Goal: Task Accomplishment & Management: Manage account settings

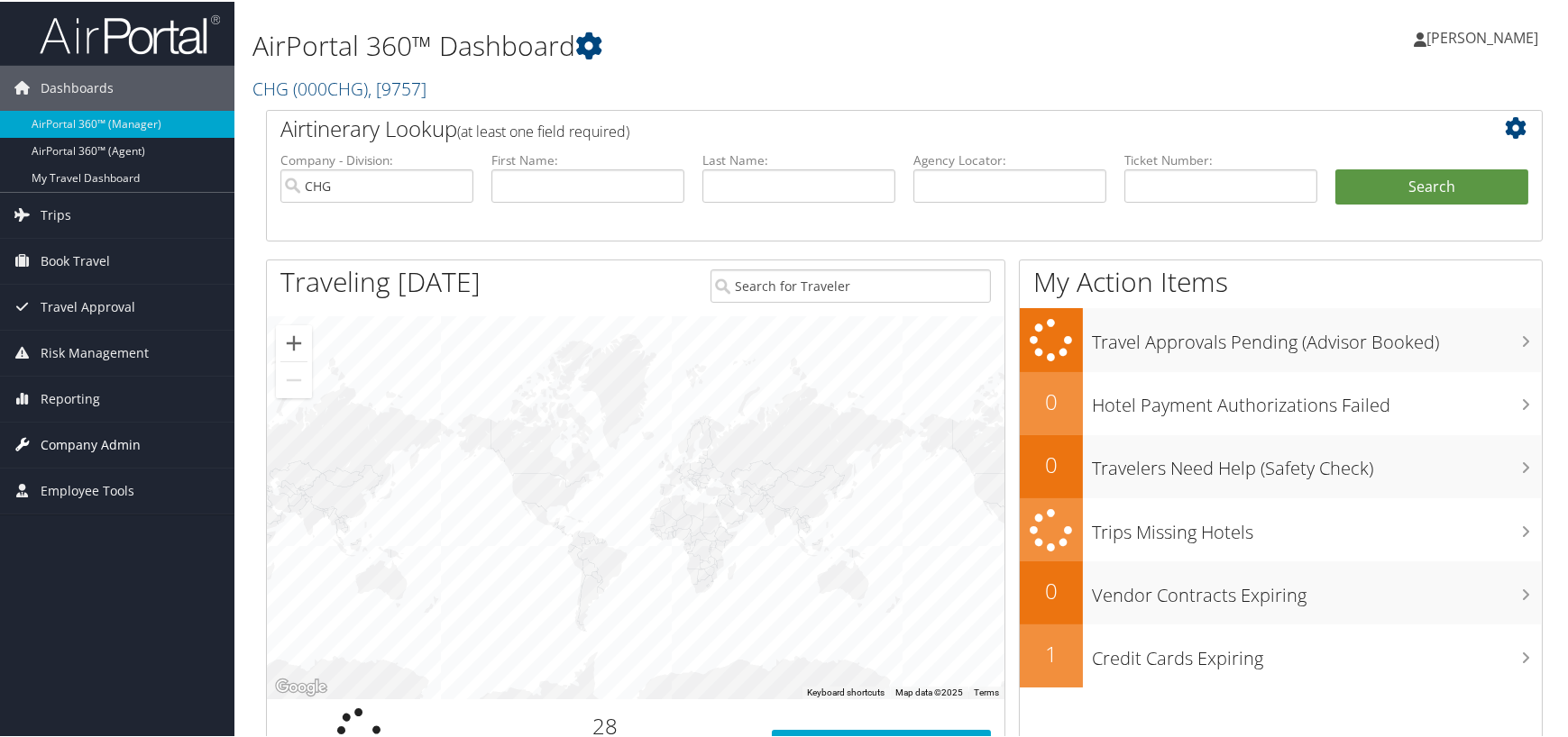
click at [95, 440] on span "Company Admin" at bounding box center [91, 443] width 100 height 45
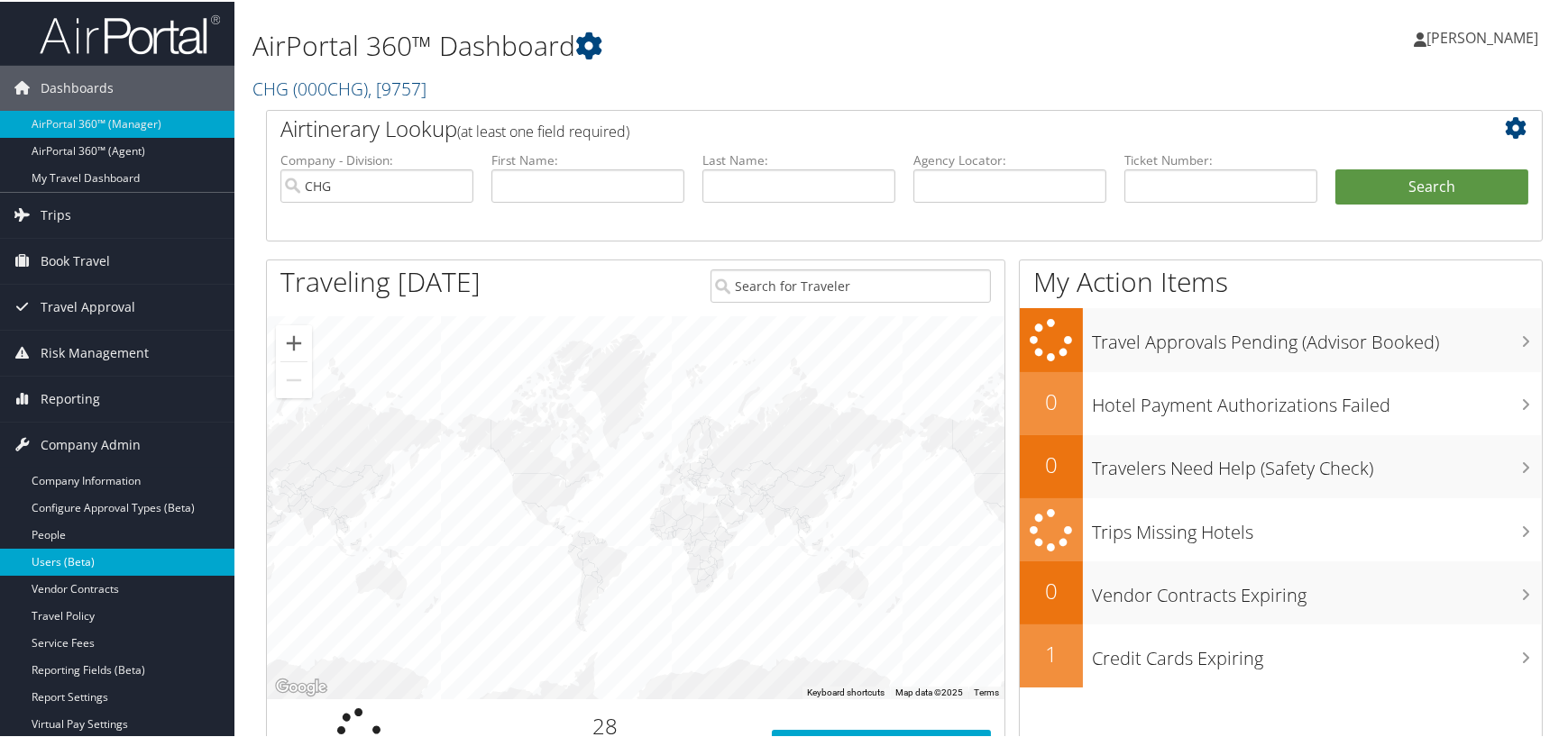
click at [70, 564] on link "Users (Beta)" at bounding box center [117, 560] width 234 height 27
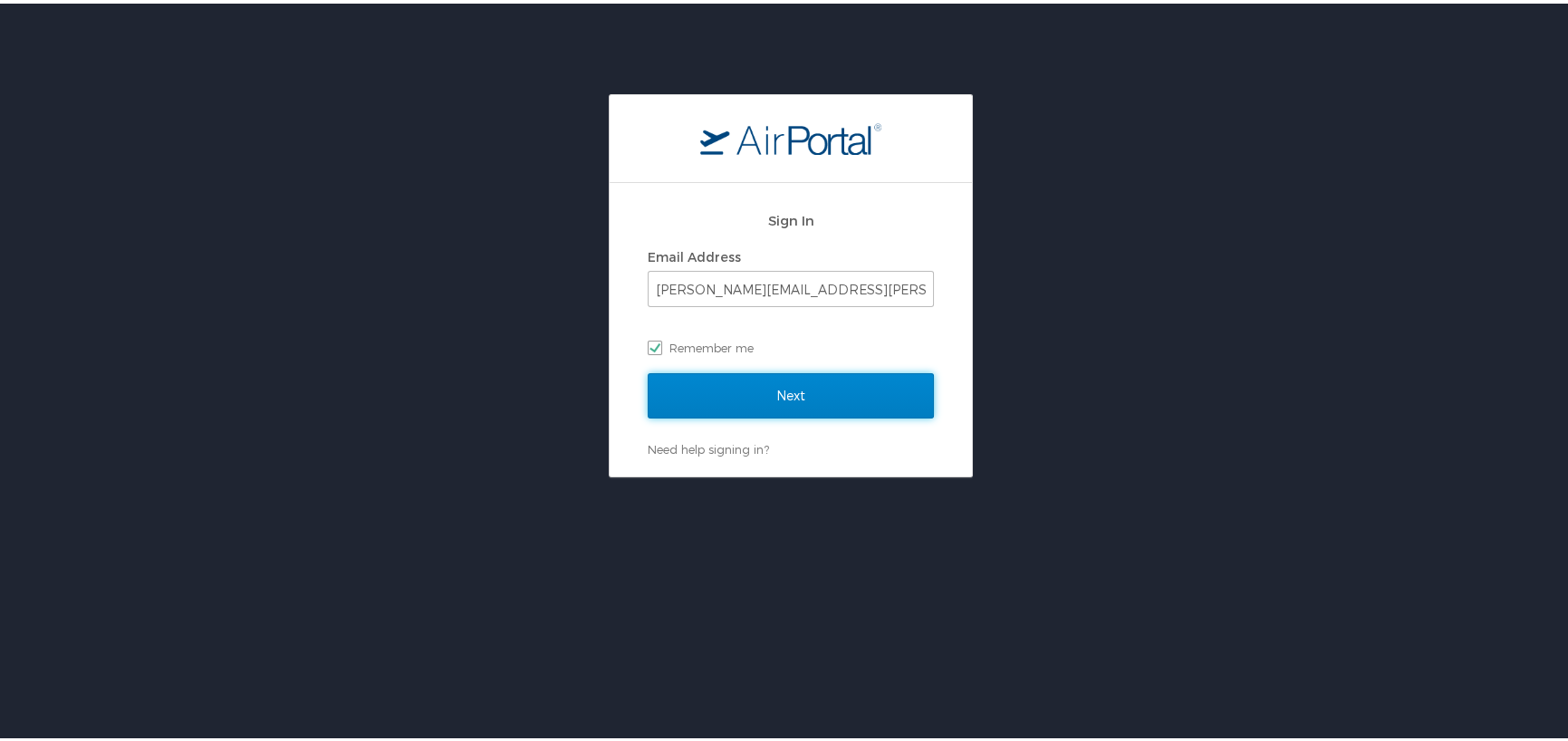
click at [680, 375] on input "Next" at bounding box center [791, 393] width 287 height 45
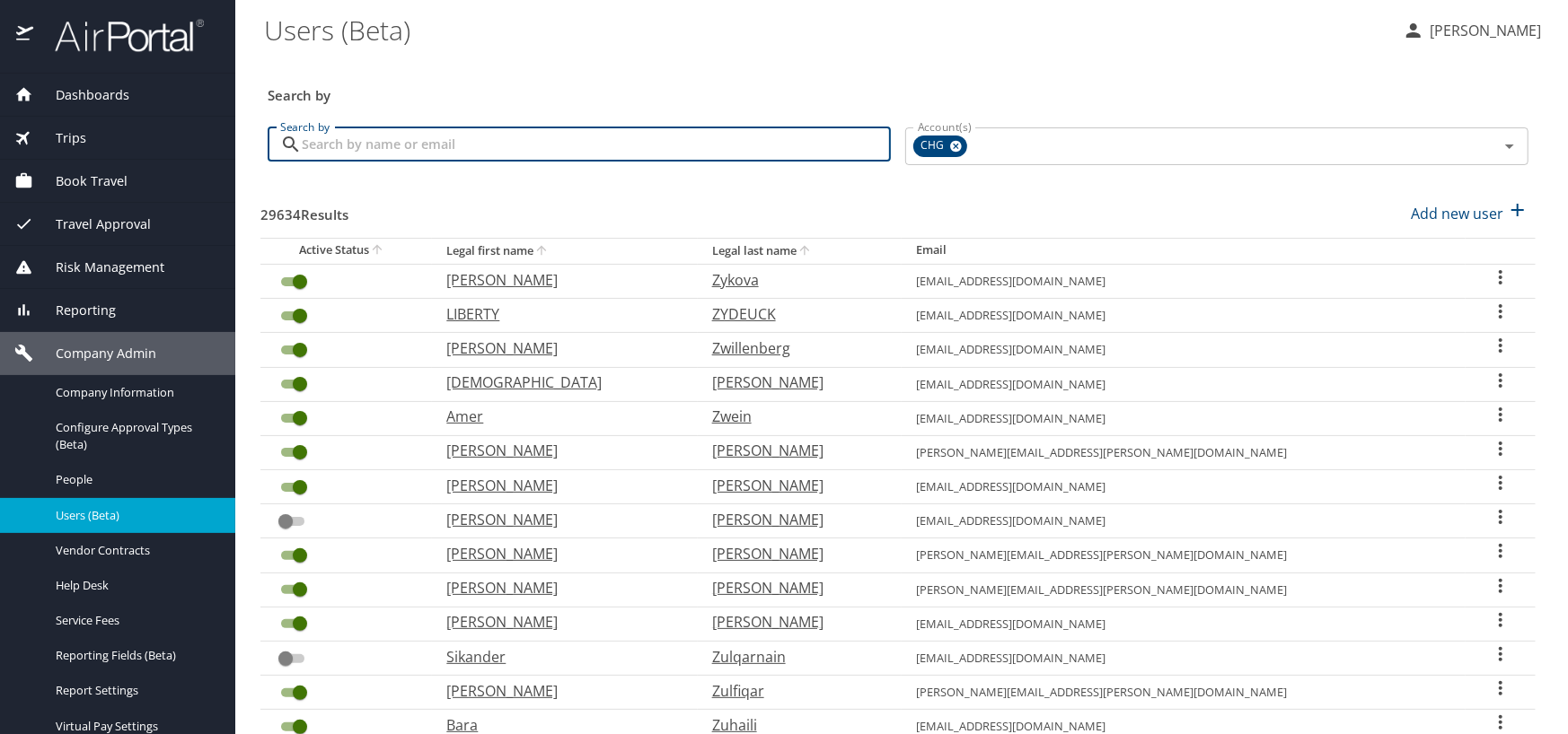
click at [350, 142] on input "Search by" at bounding box center [596, 144] width 589 height 34
type input "DION"
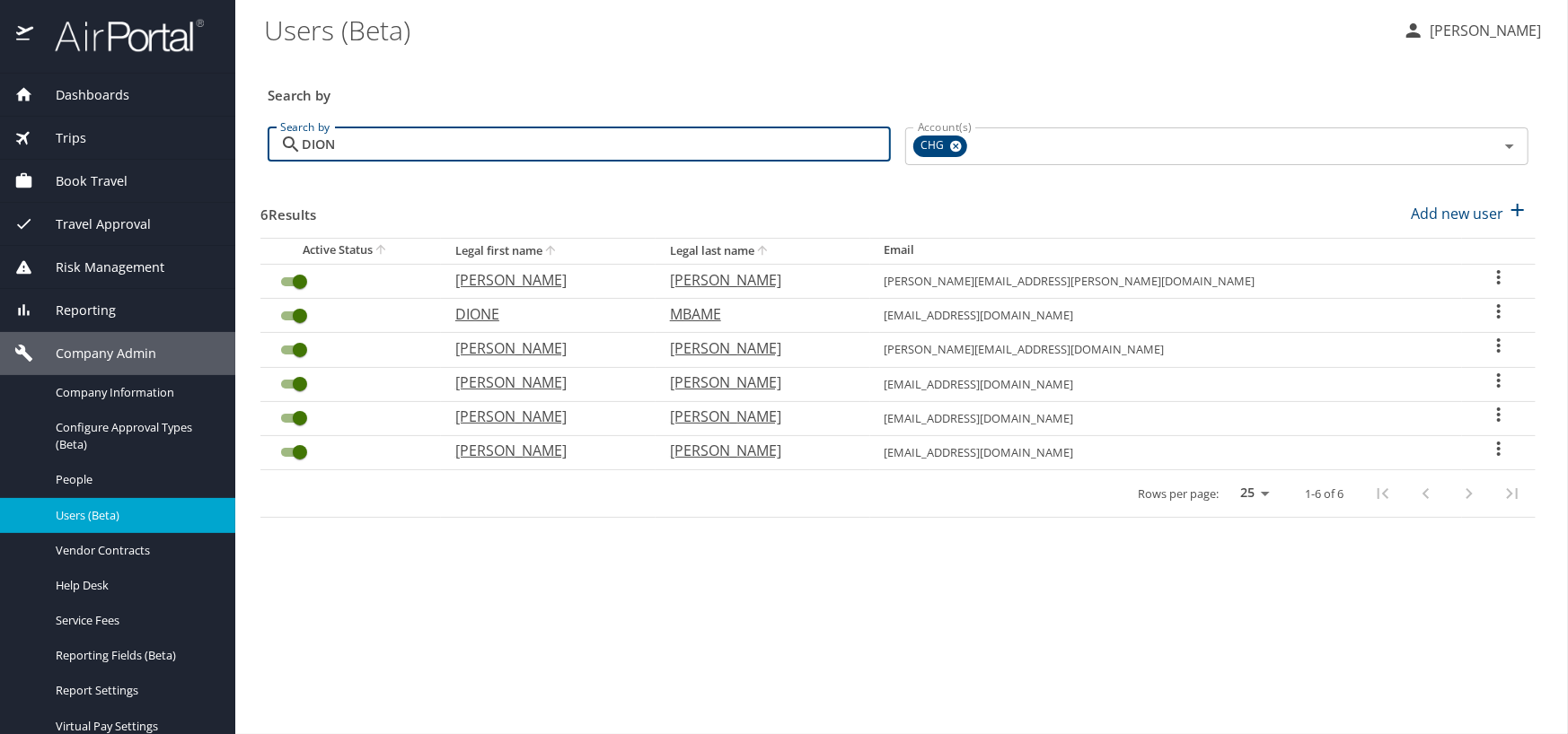
click at [1497, 376] on icon "User Search Table" at bounding box center [1499, 380] width 21 height 21
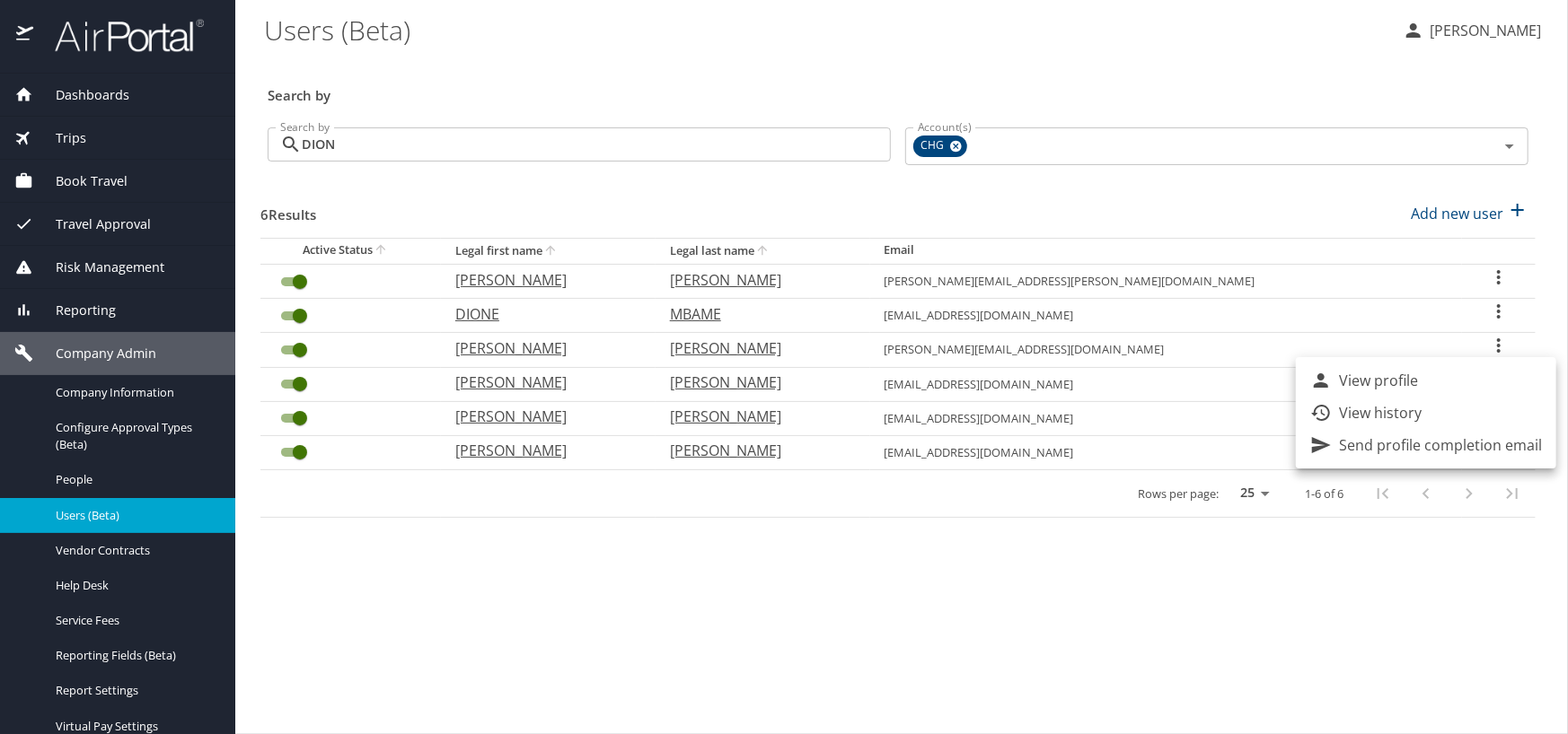
click at [1426, 376] on li "View profile" at bounding box center [1426, 380] width 261 height 32
select select "US"
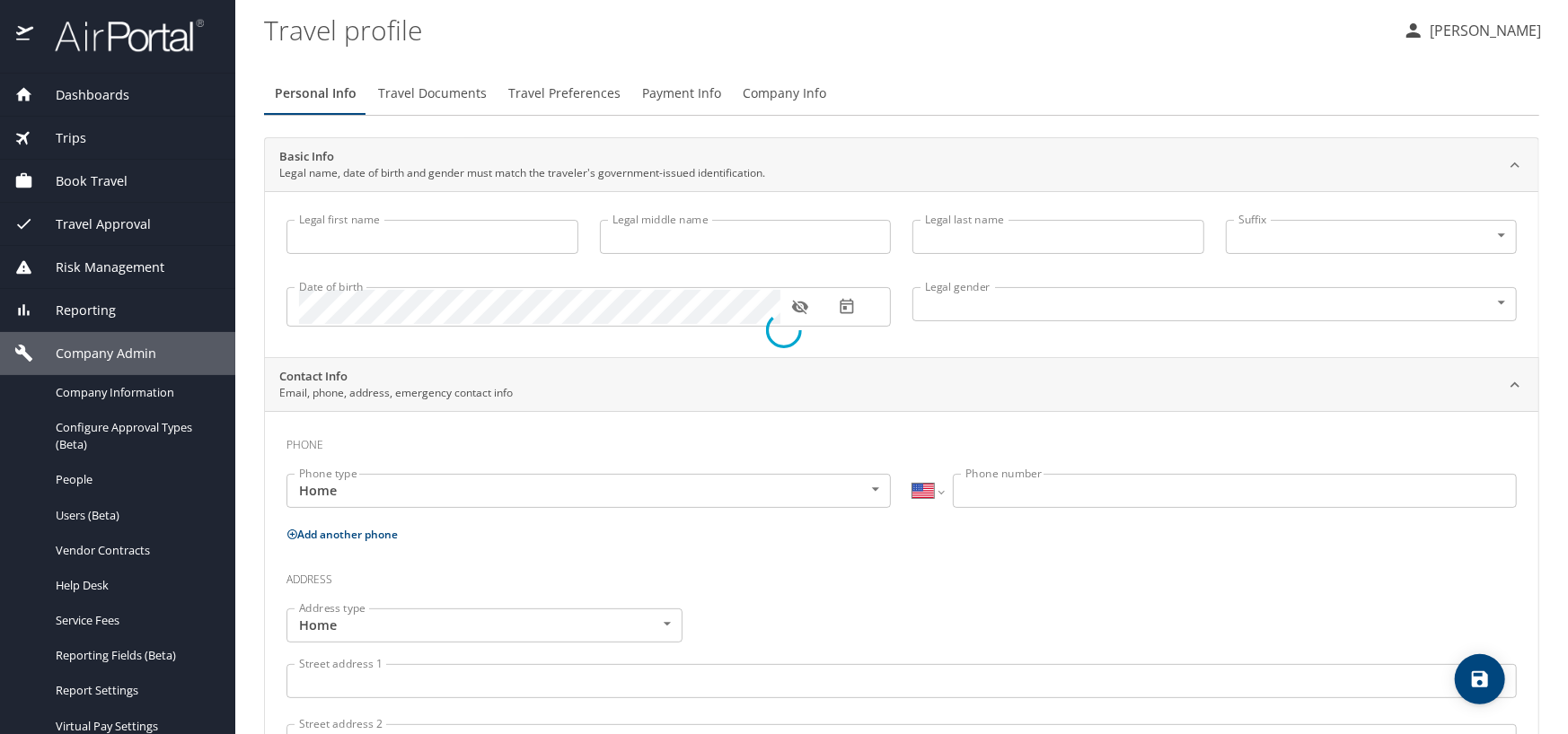
type input "Christopher W."
type input "Dion"
type input "Male"
select select "US"
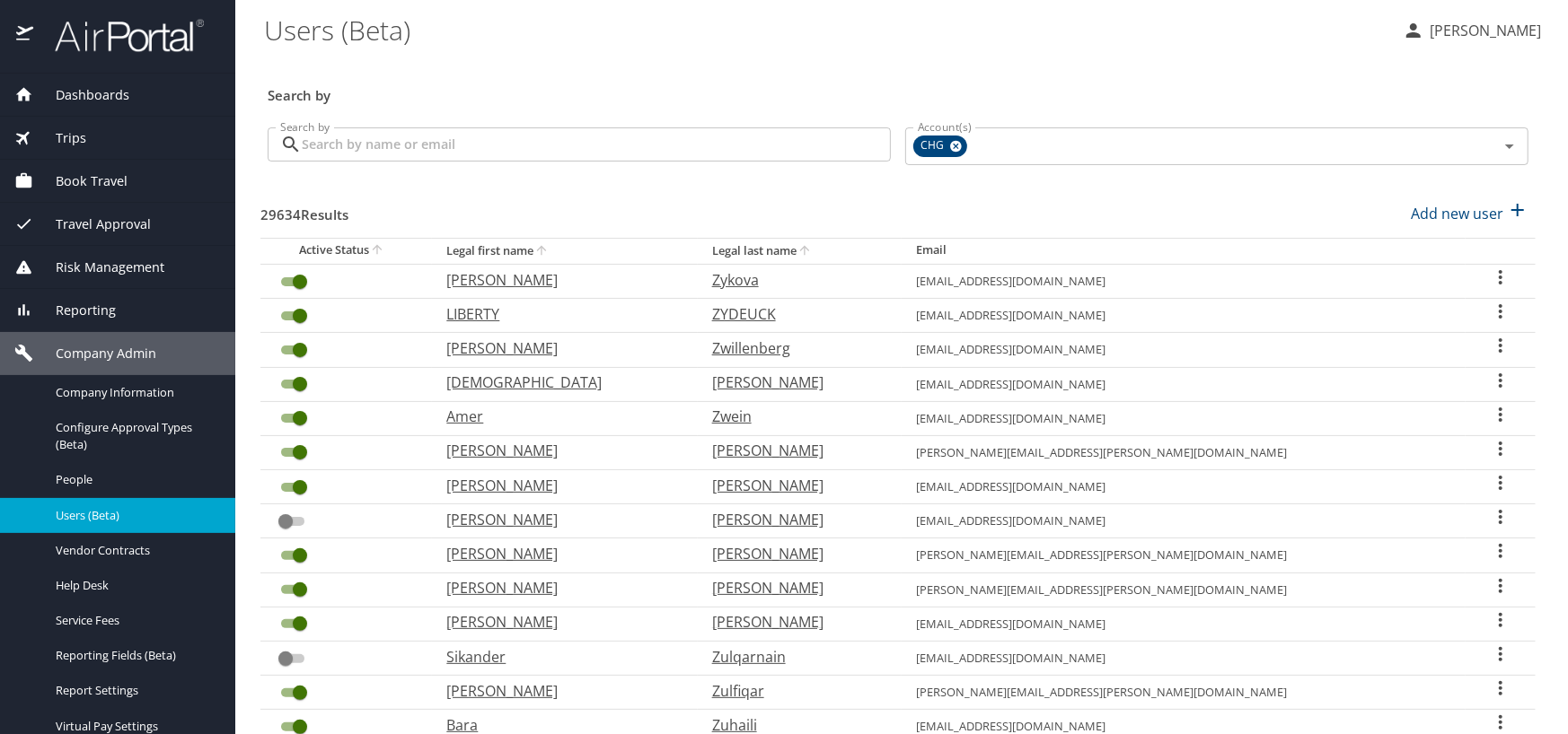
click at [458, 142] on input "Search by" at bounding box center [596, 144] width 589 height 34
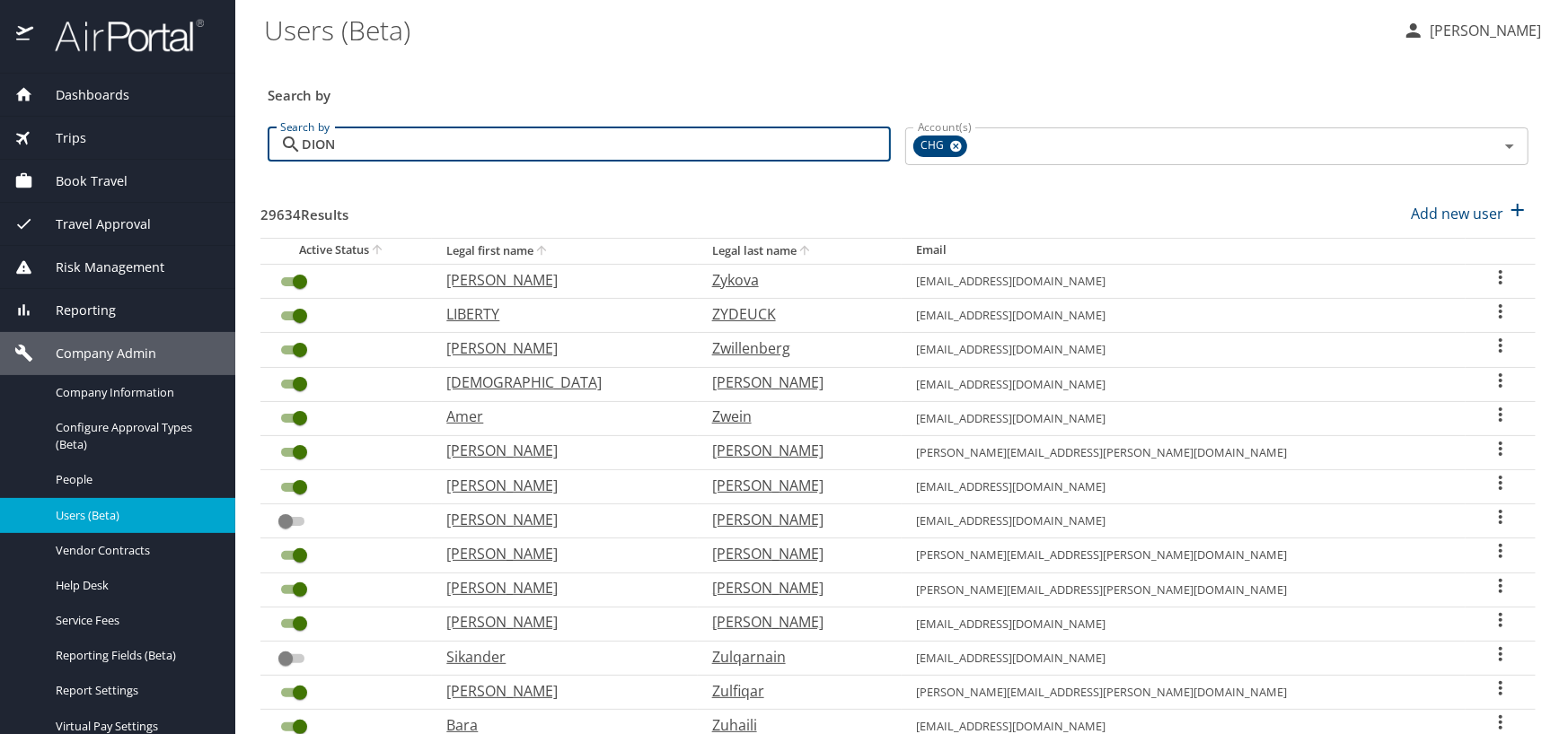
type input "DION"
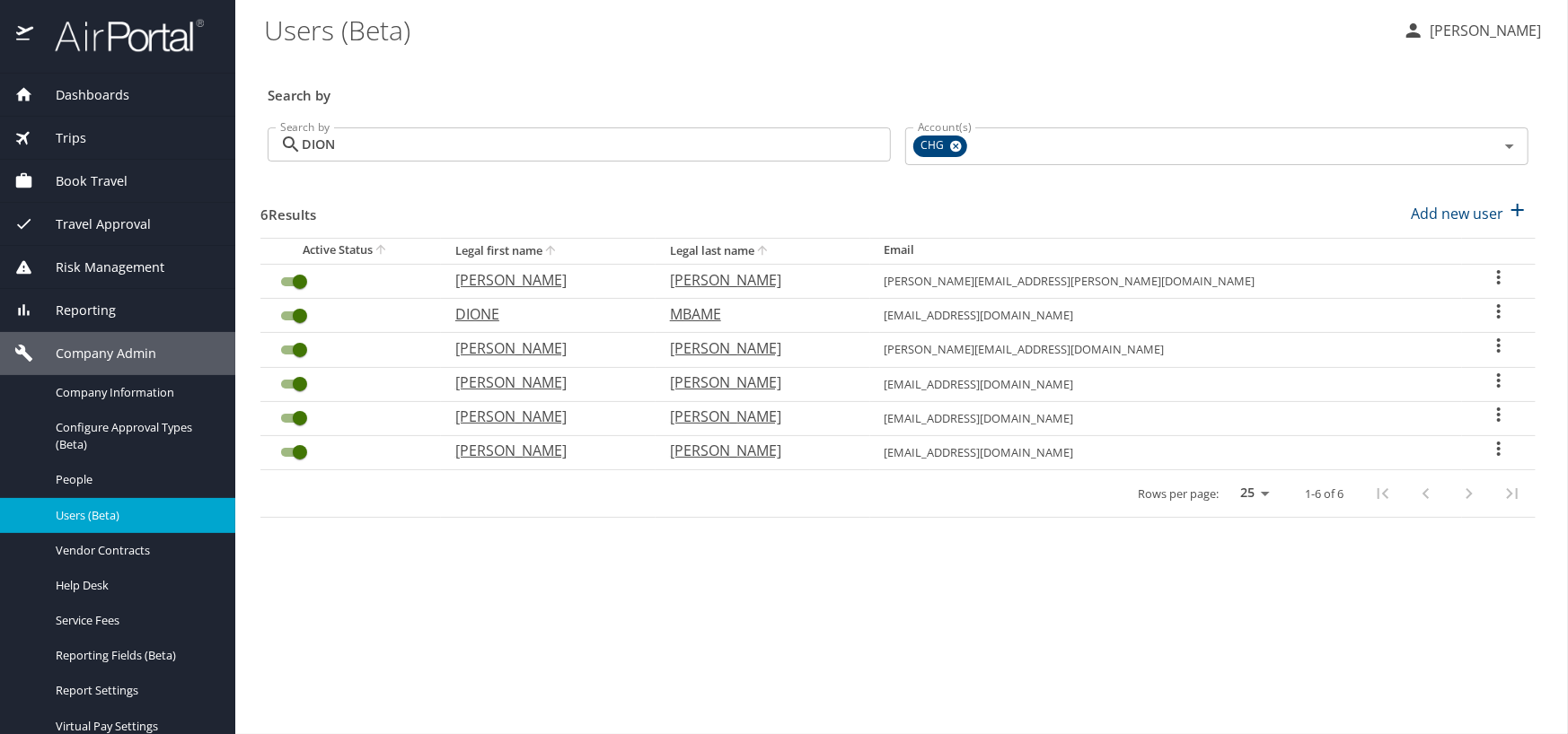
click at [1495, 406] on icon "User Search Table" at bounding box center [1499, 414] width 21 height 21
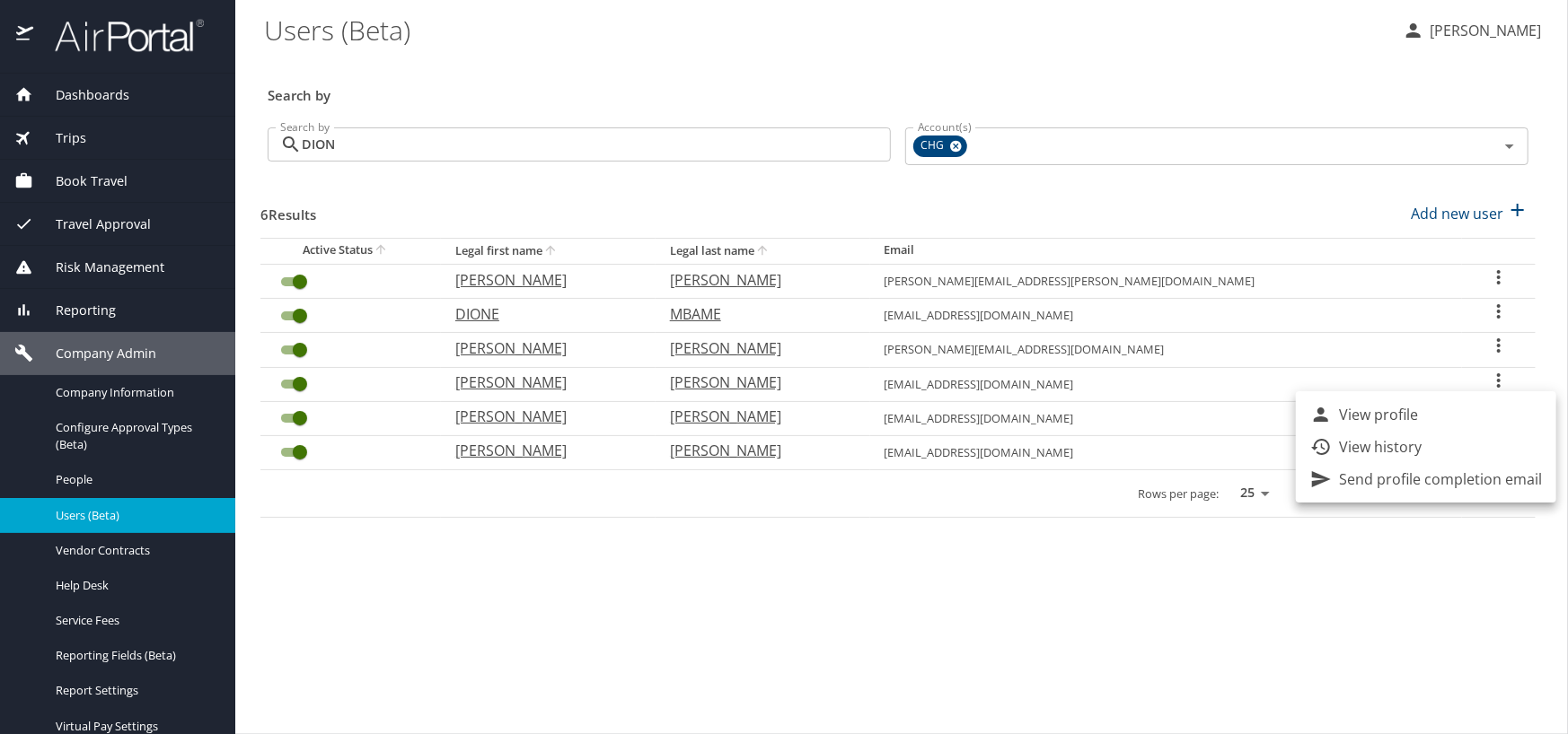
click at [1416, 408] on p "View profile" at bounding box center [1378, 414] width 79 height 21
select select "US"
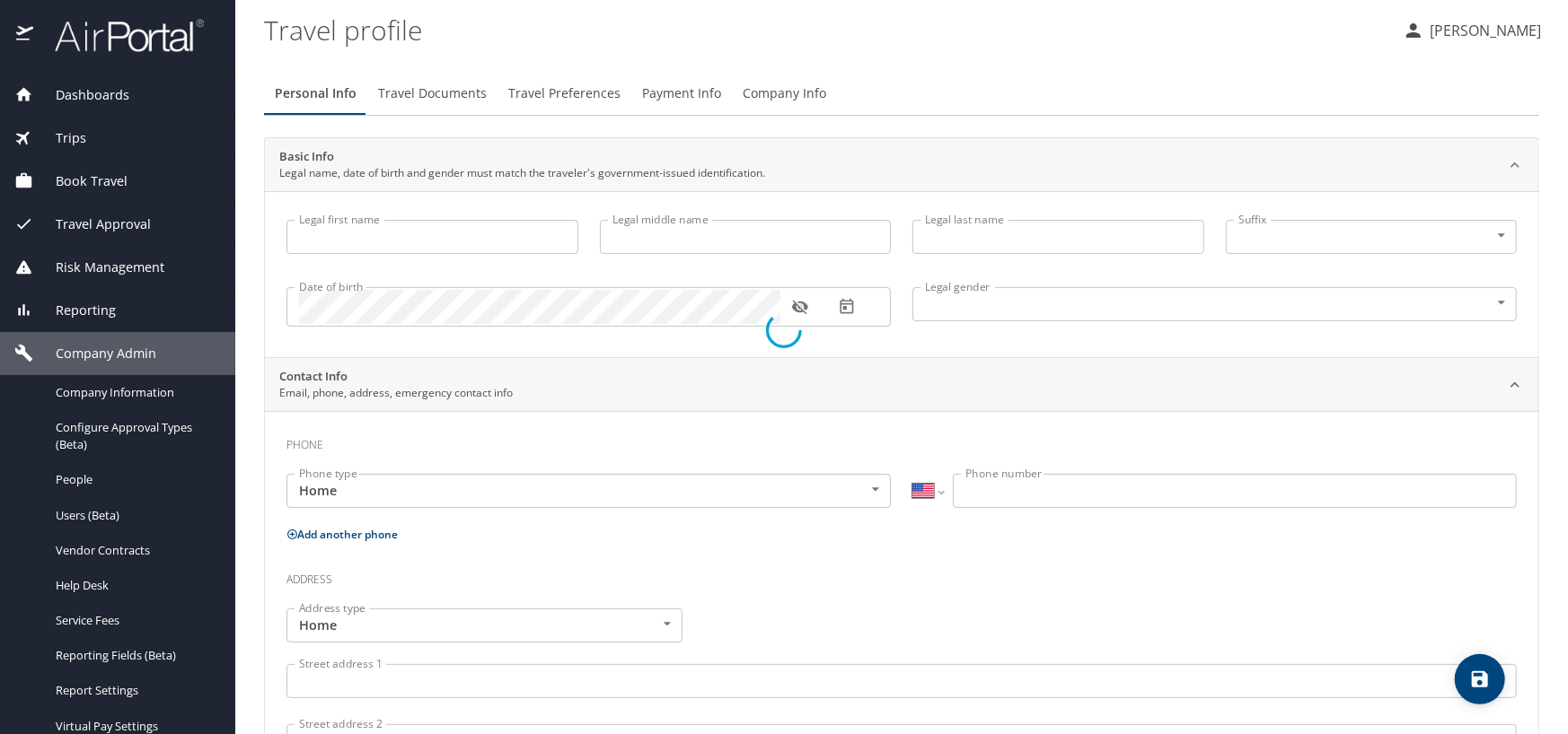
type input "Christopher"
type input "Dion"
type input "Male"
select select "US"
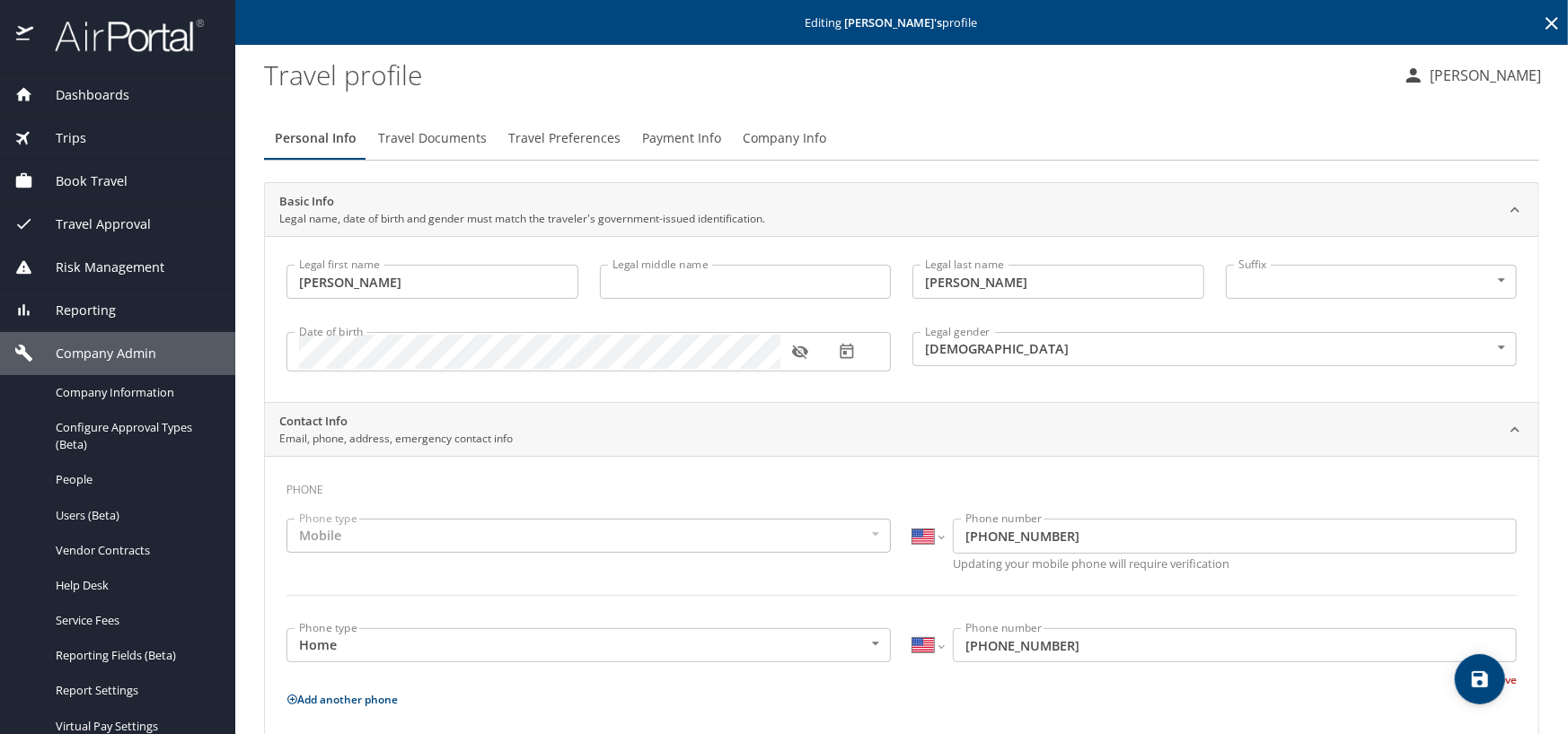
click at [672, 278] on input "Legal middle name" at bounding box center [746, 281] width 292 height 34
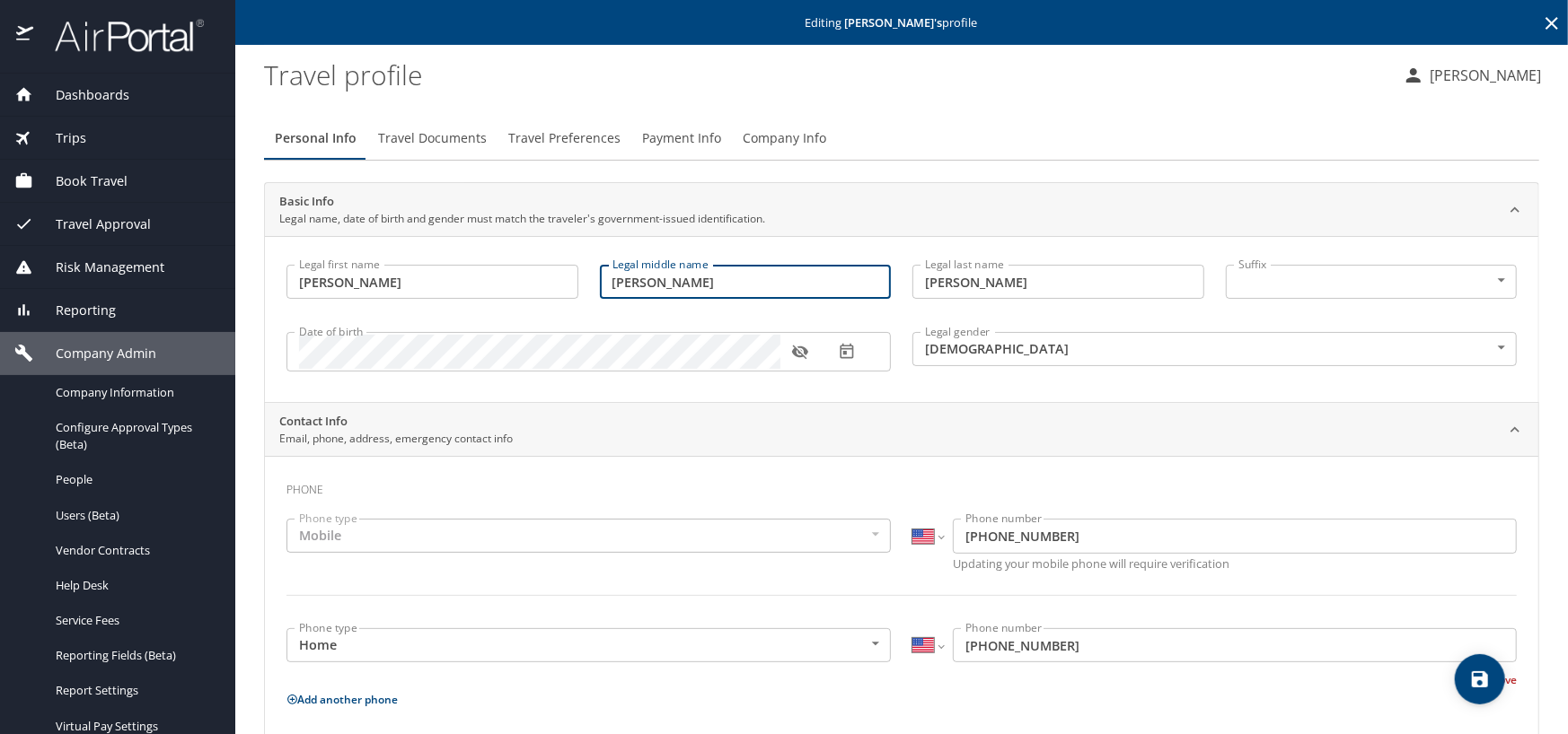
type input "WAYNE"
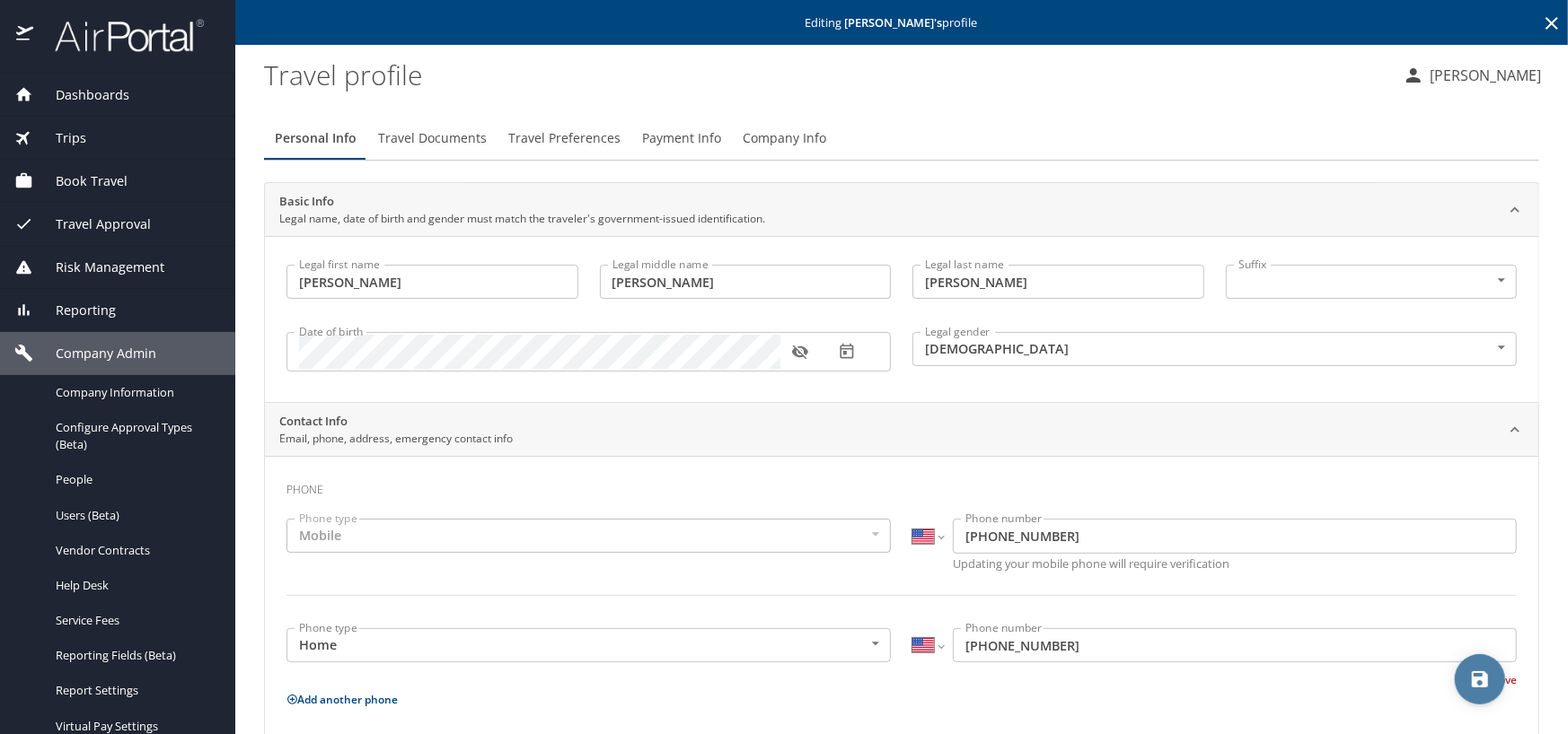
click at [1483, 680] on icon "save" at bounding box center [1479, 680] width 17 height 17
select select "US"
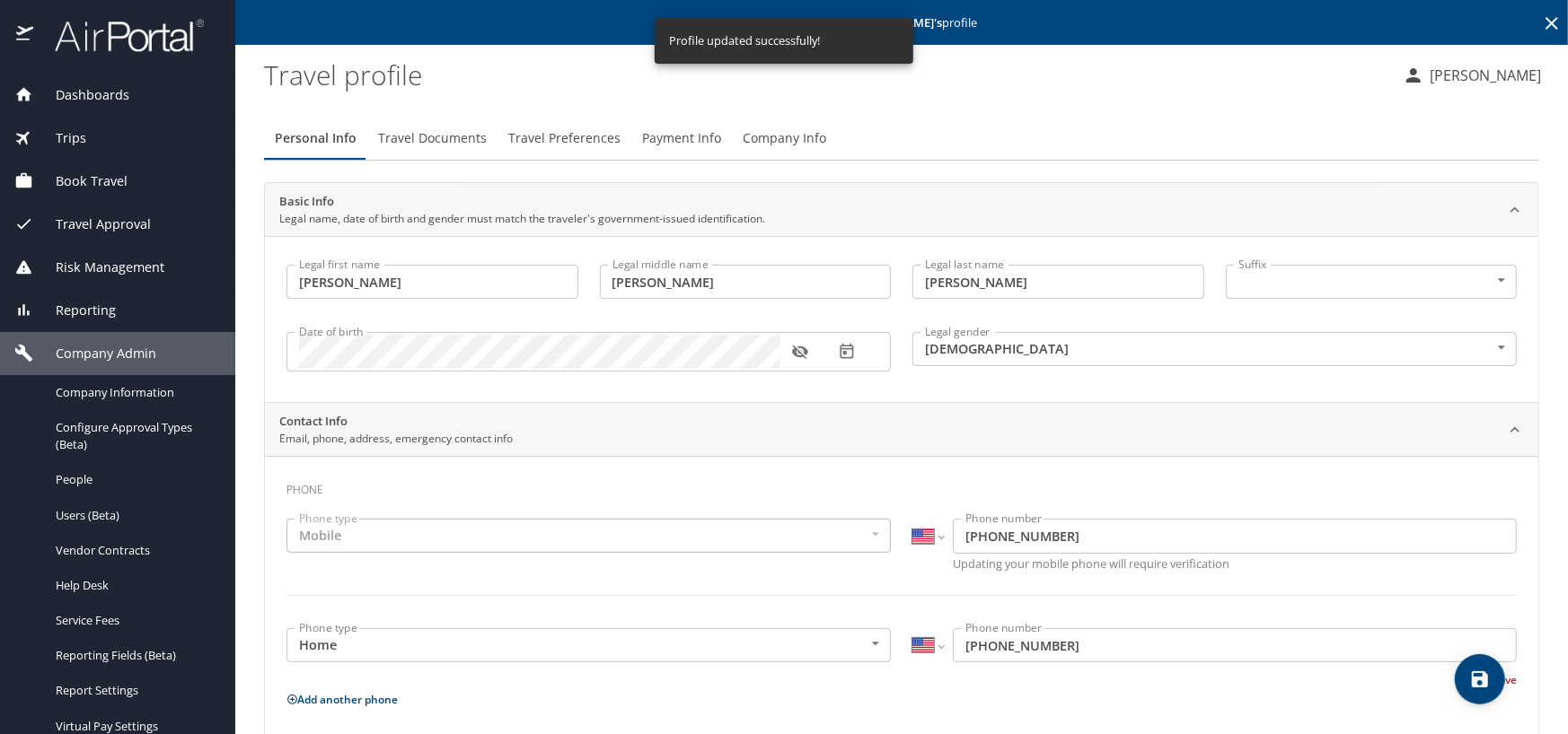
select select "US"
